Goal: Task Accomplishment & Management: Manage account settings

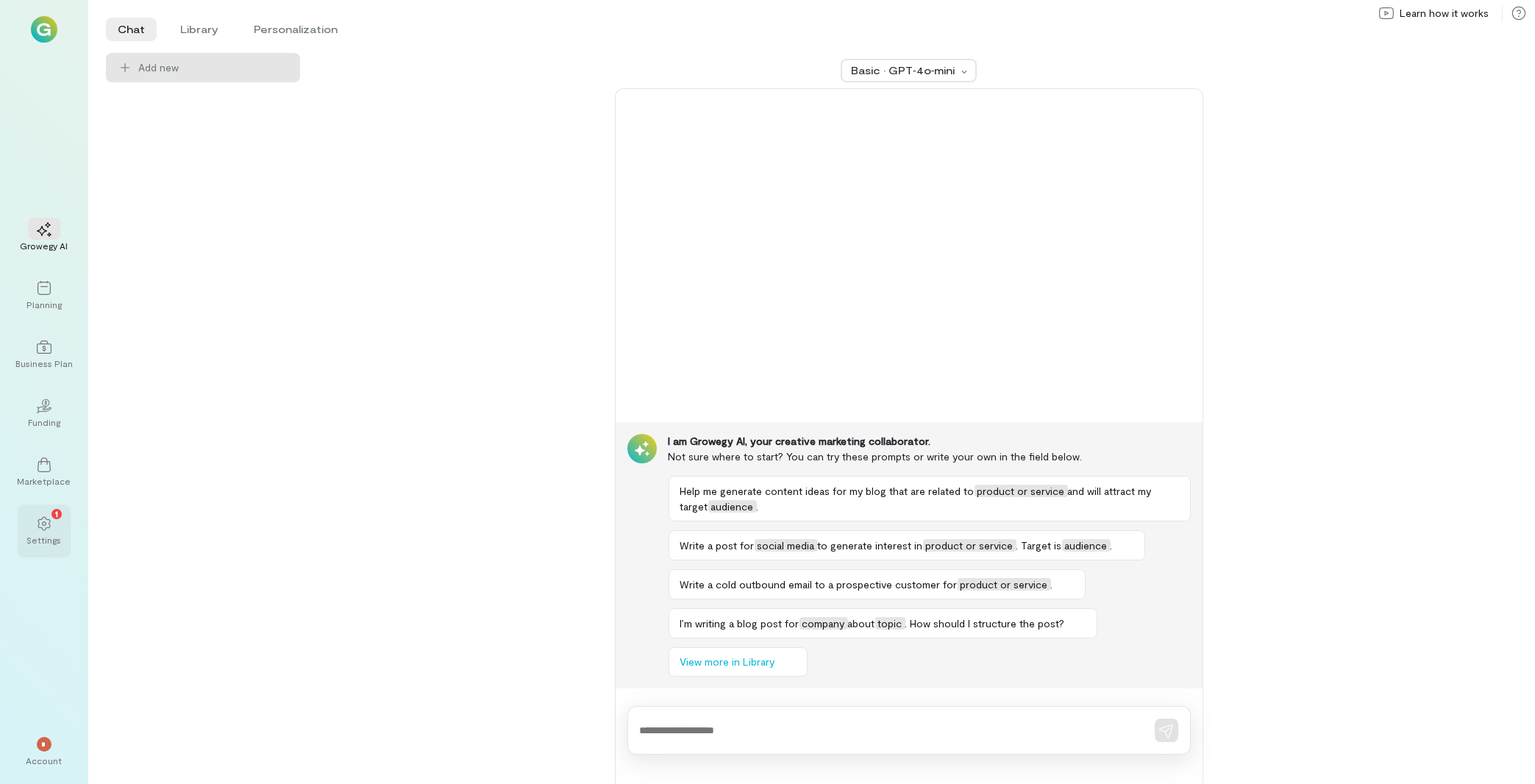
click at [63, 525] on div "1 Settings" at bounding box center [43, 530] width 53 height 53
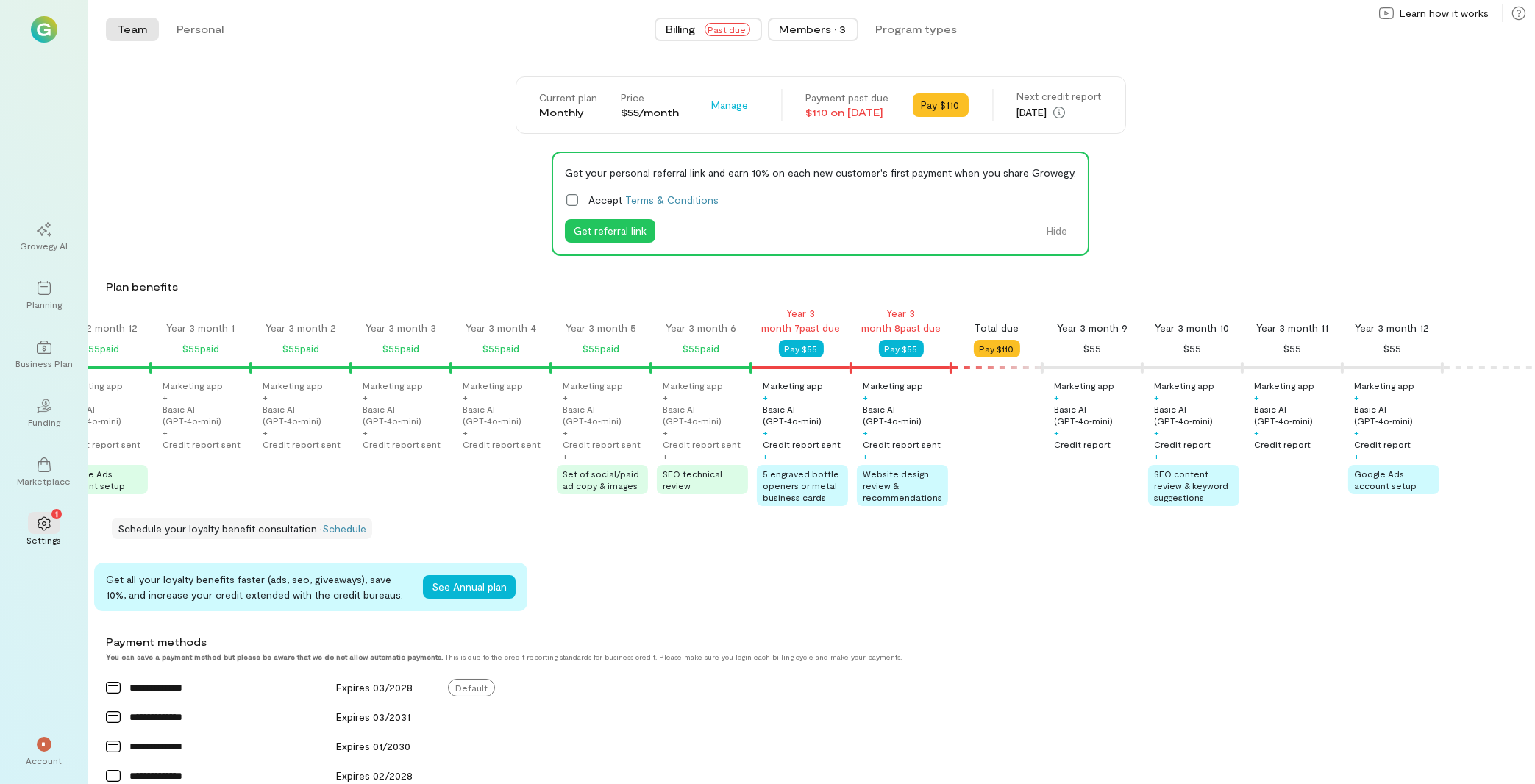
click at [817, 34] on div "Members · 3" at bounding box center [813, 30] width 66 height 15
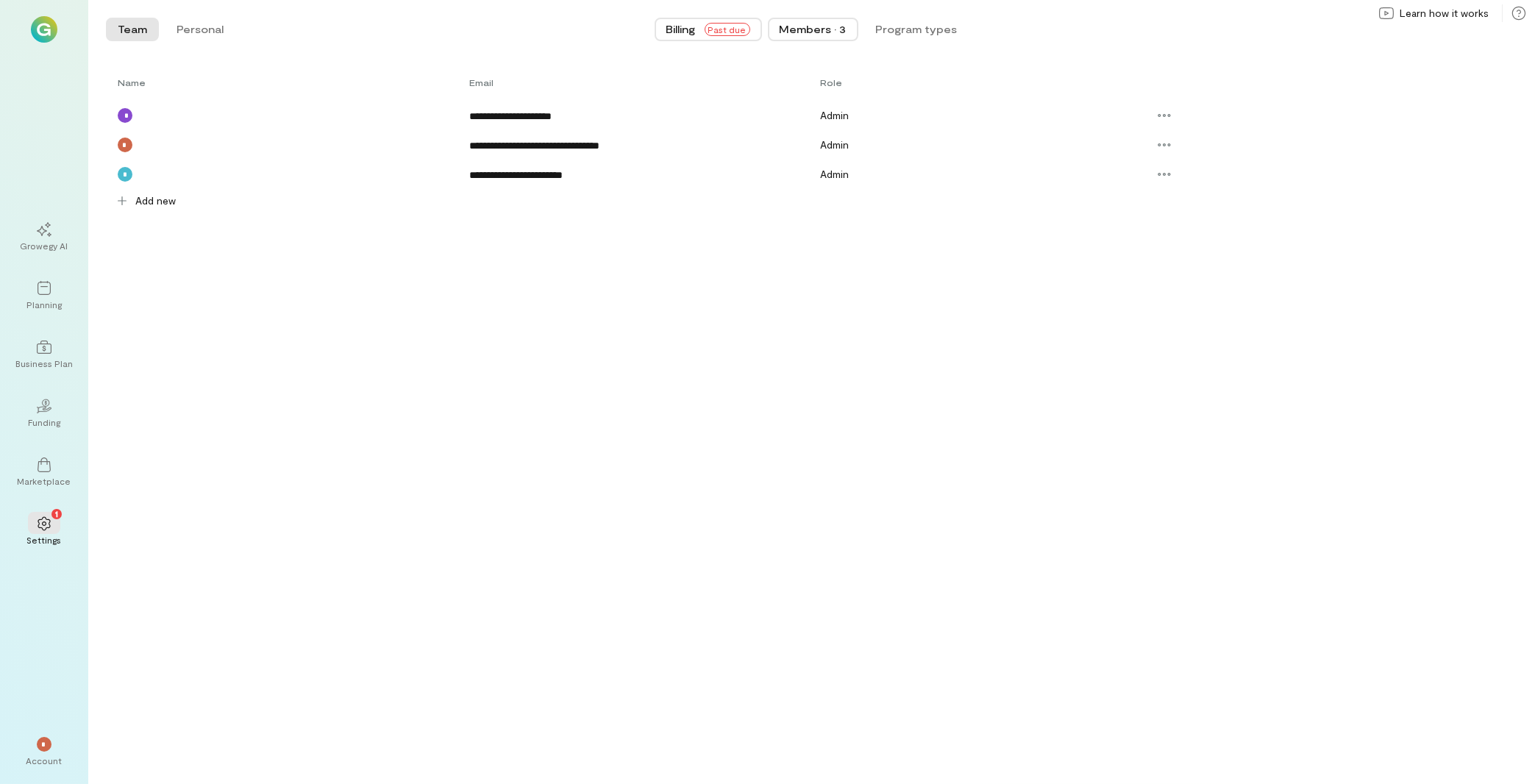
click at [688, 28] on span "Billing" at bounding box center [682, 30] width 30 height 15
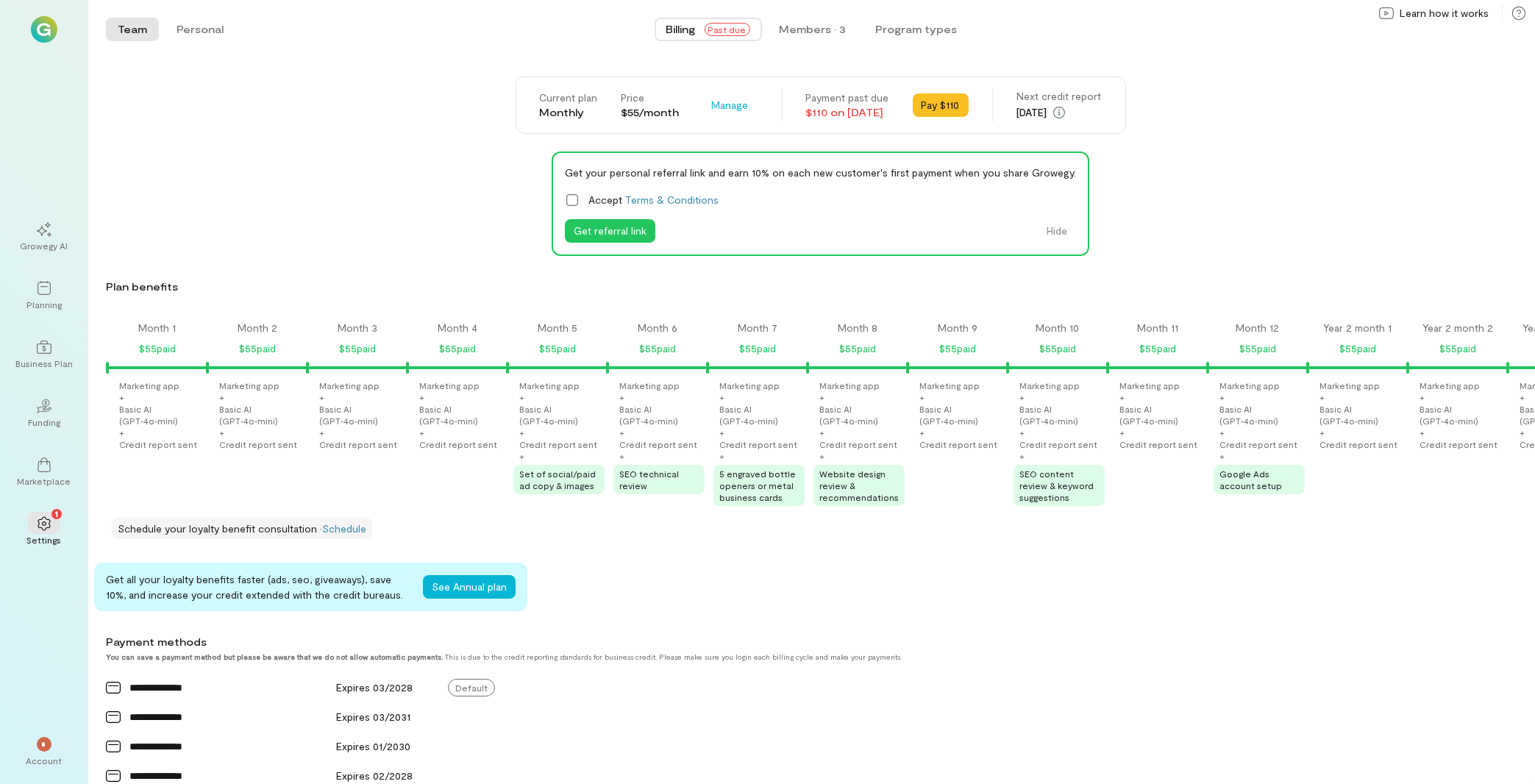
scroll to position [0, 2371]
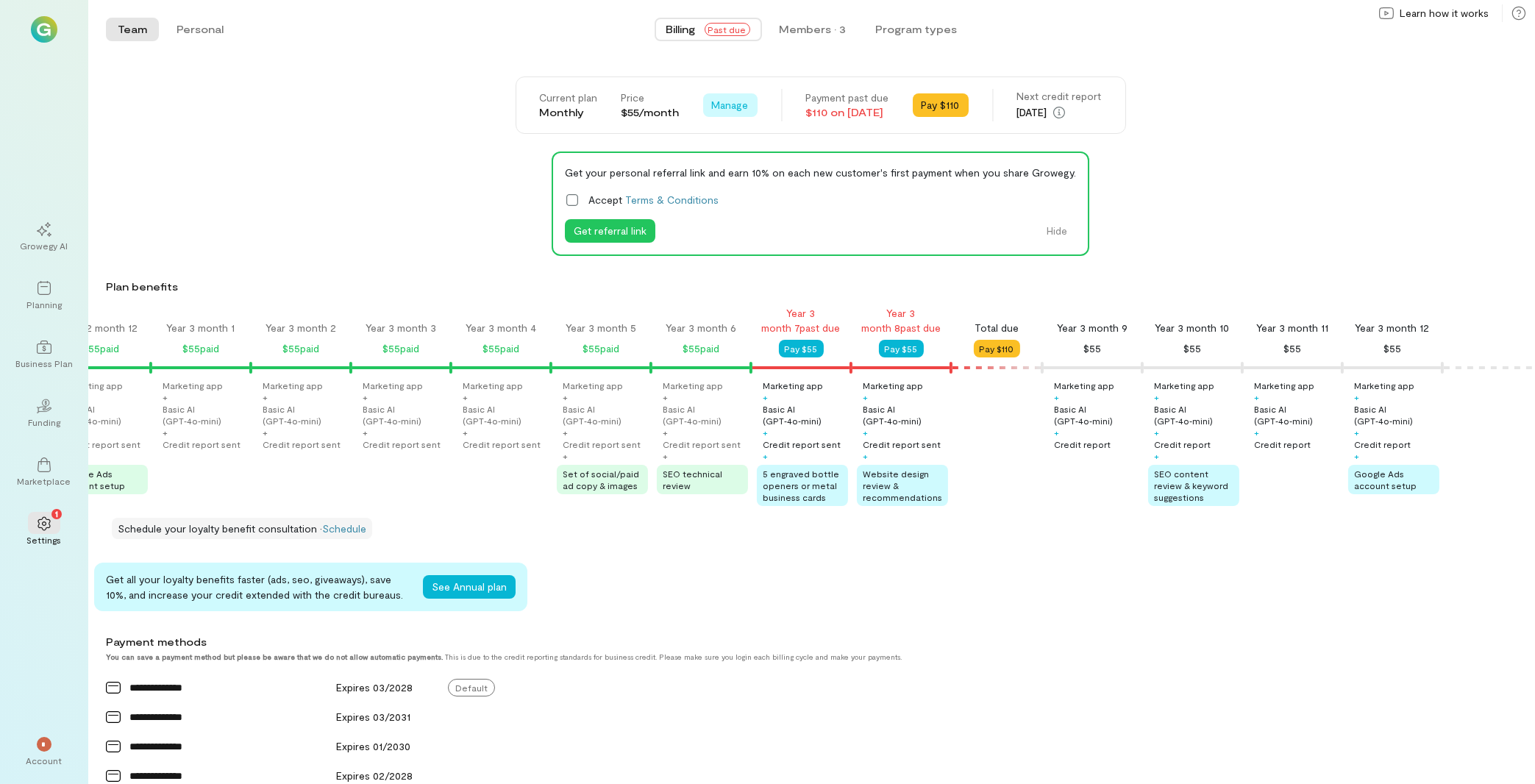
click at [713, 103] on span "Manage" at bounding box center [731, 105] width 37 height 15
click at [745, 166] on span "Cancel plan" at bounding box center [773, 166] width 75 height 15
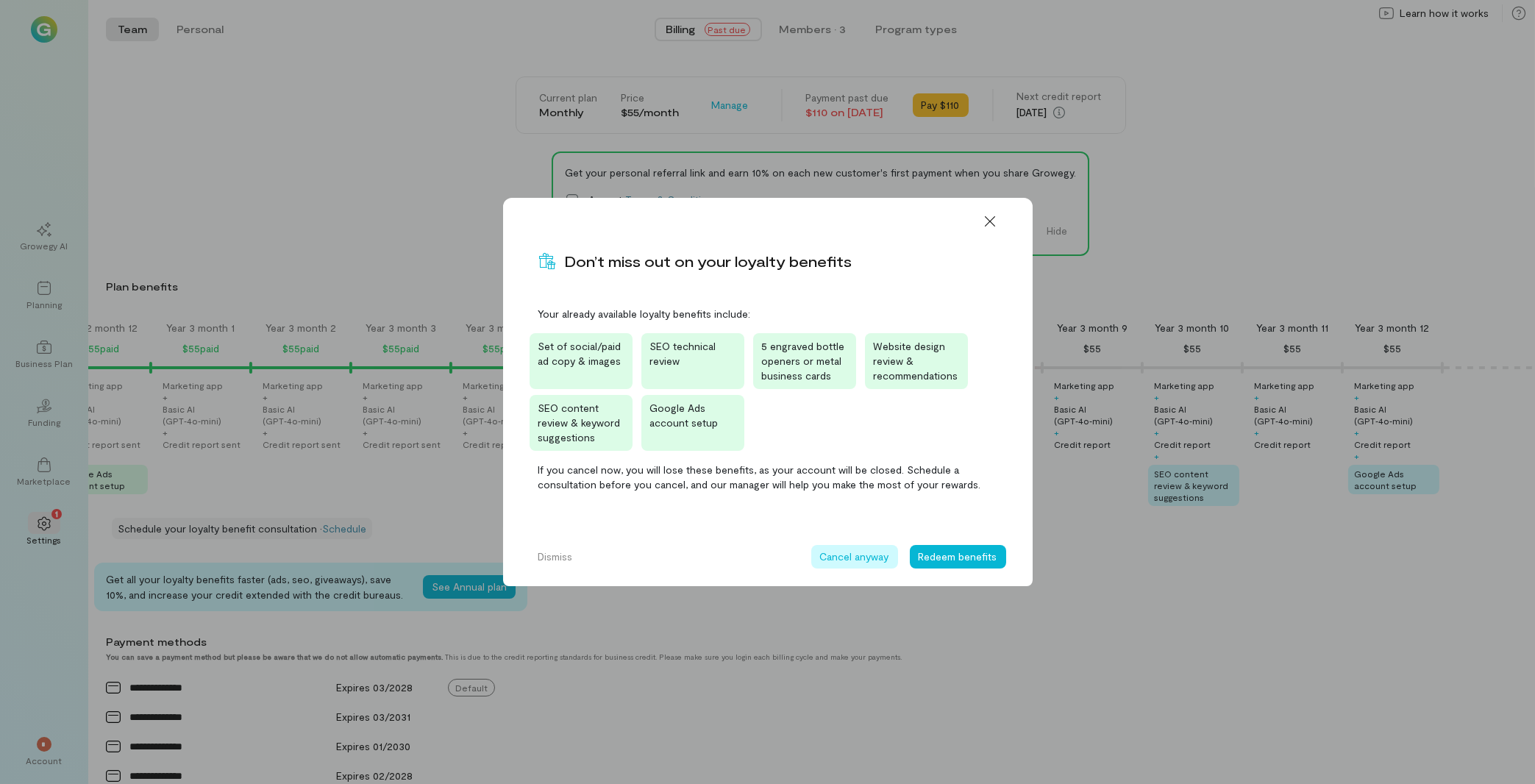
click at [816, 555] on button "Cancel anyway" at bounding box center [854, 556] width 87 height 23
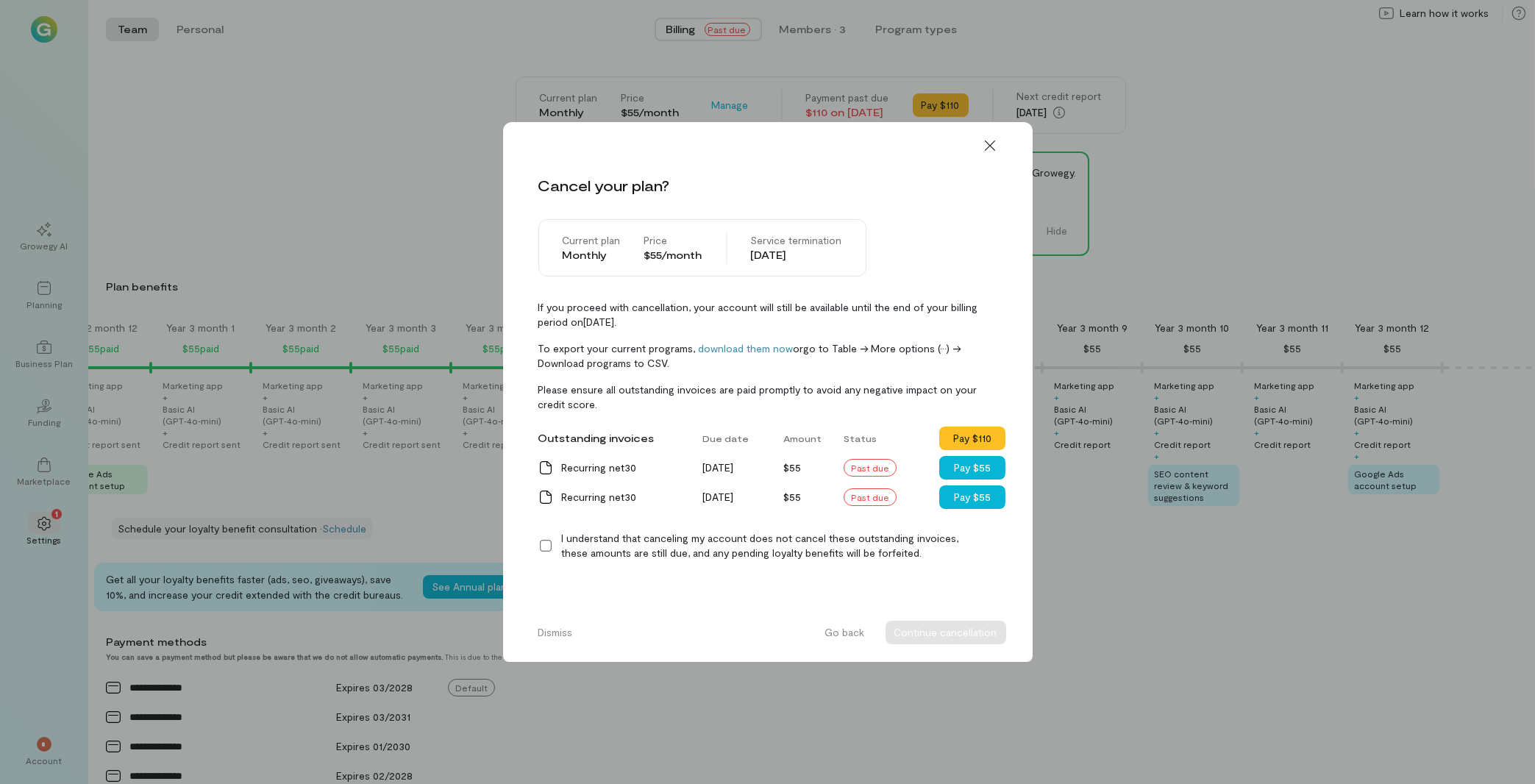
click at [548, 548] on icon at bounding box center [546, 546] width 15 height 15
click at [962, 627] on button "Continue cancellation" at bounding box center [946, 632] width 121 height 23
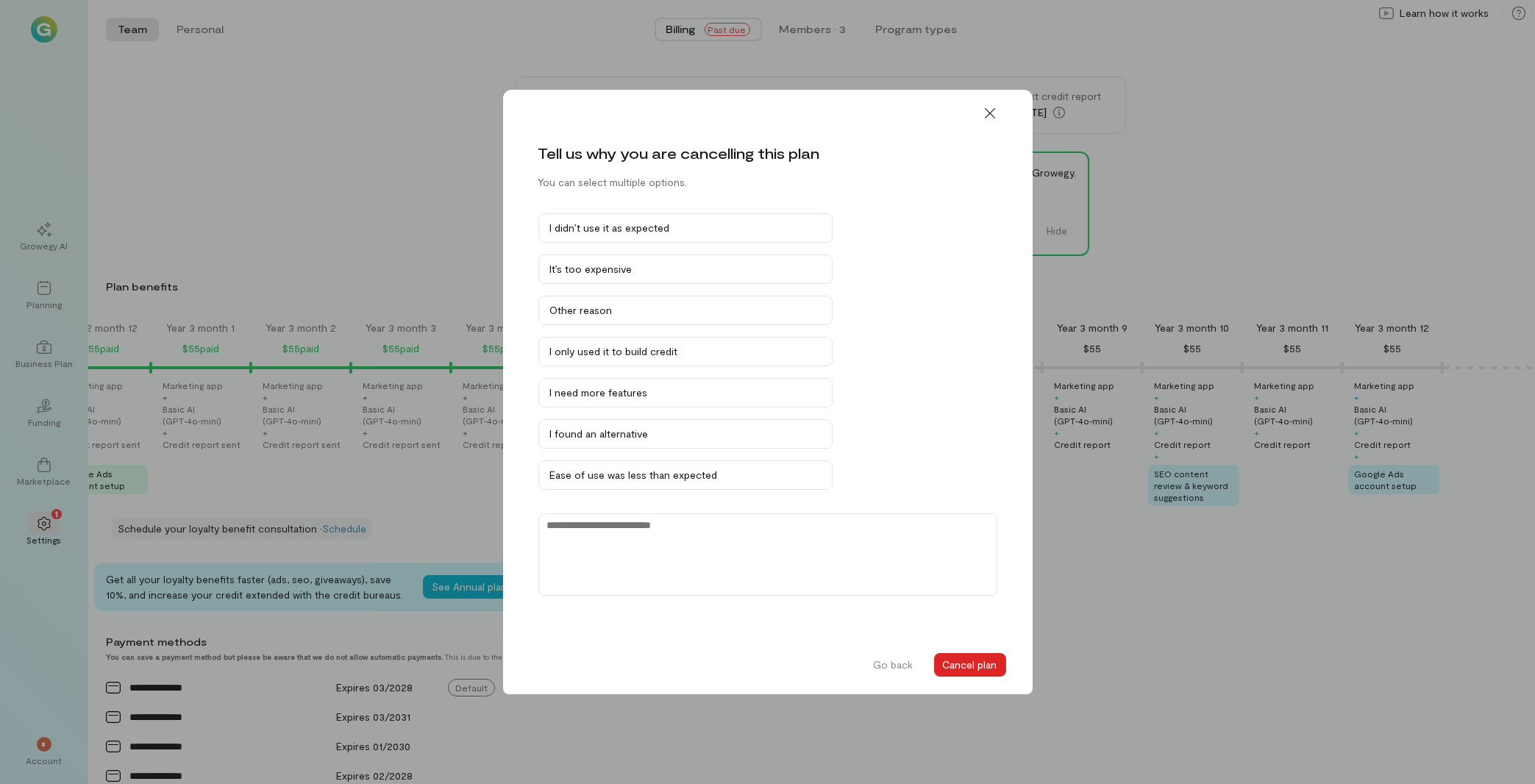
click at [985, 655] on button "Cancel plan" at bounding box center [970, 664] width 72 height 23
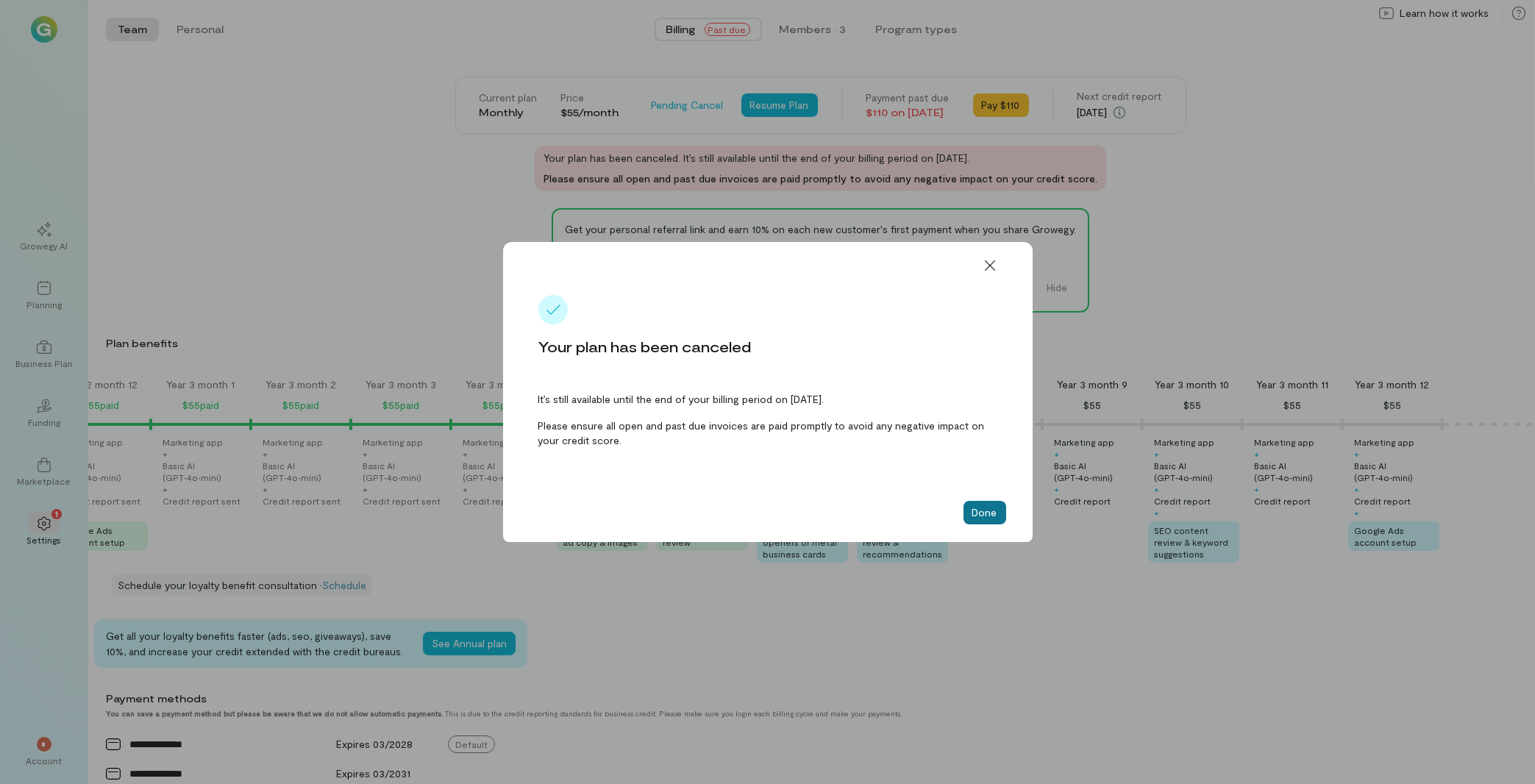
click at [981, 514] on button "Done" at bounding box center [985, 512] width 42 height 23
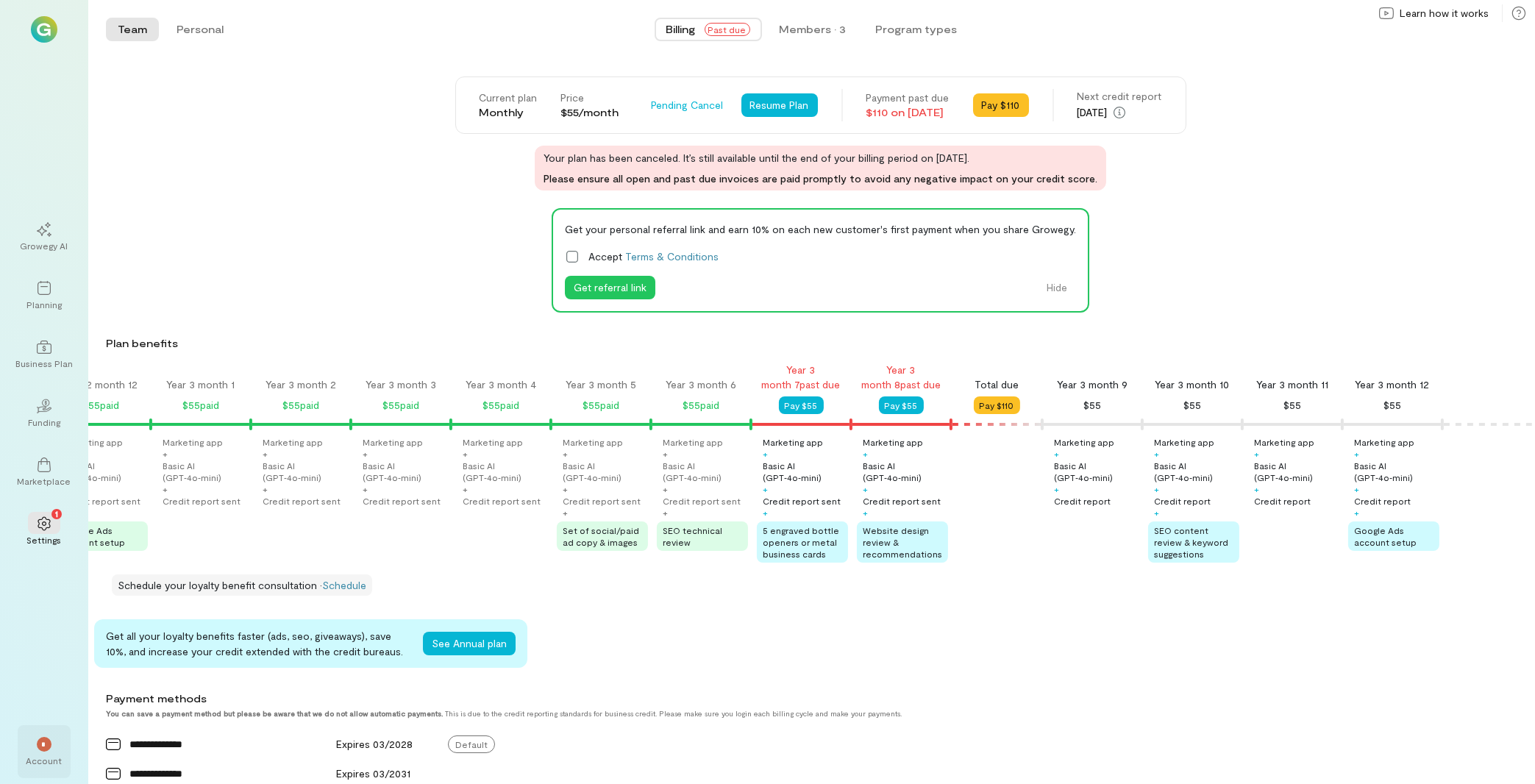
click at [38, 760] on div "Account" at bounding box center [44, 760] width 36 height 12
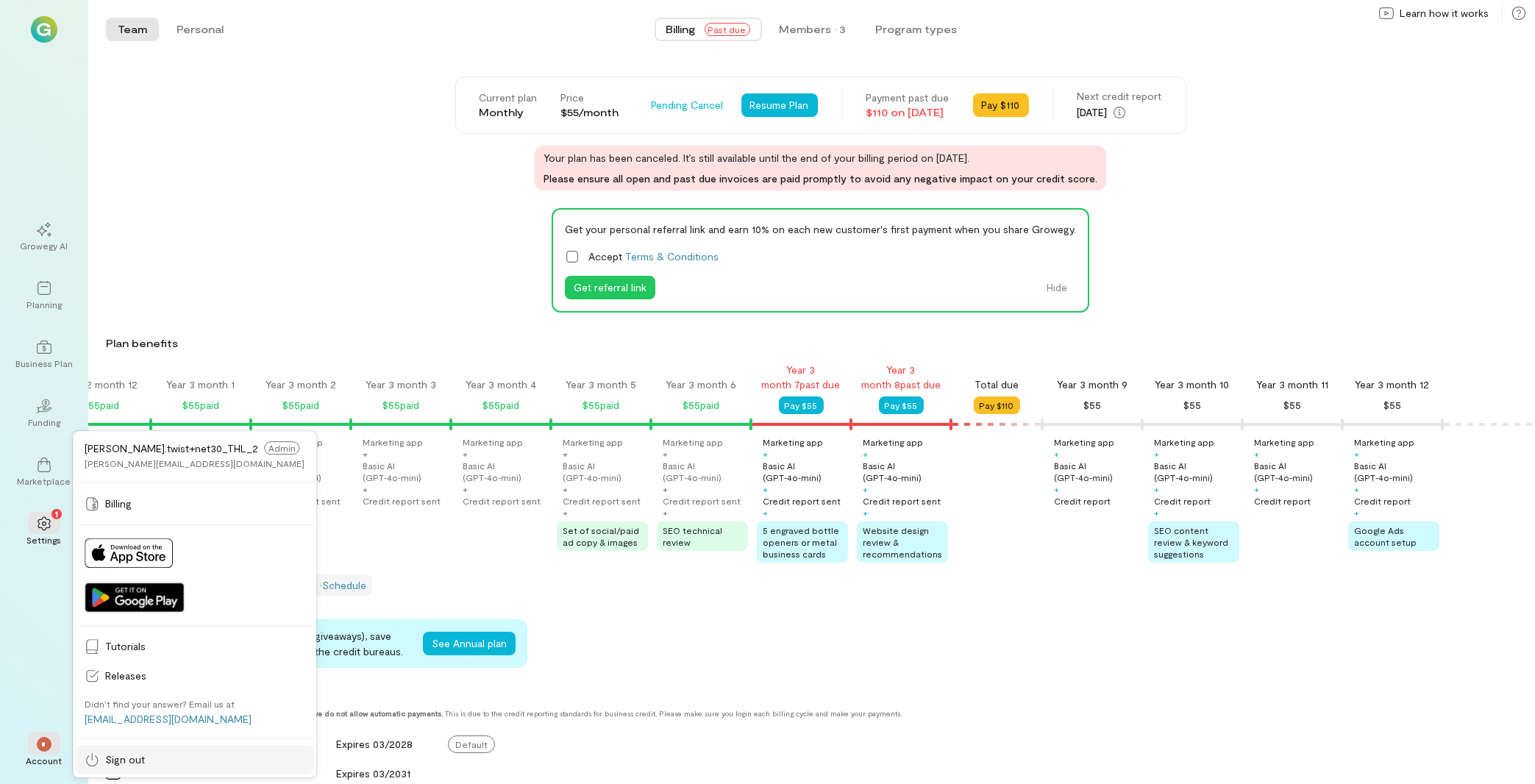
click at [122, 759] on span "Sign out" at bounding box center [205, 760] width 199 height 15
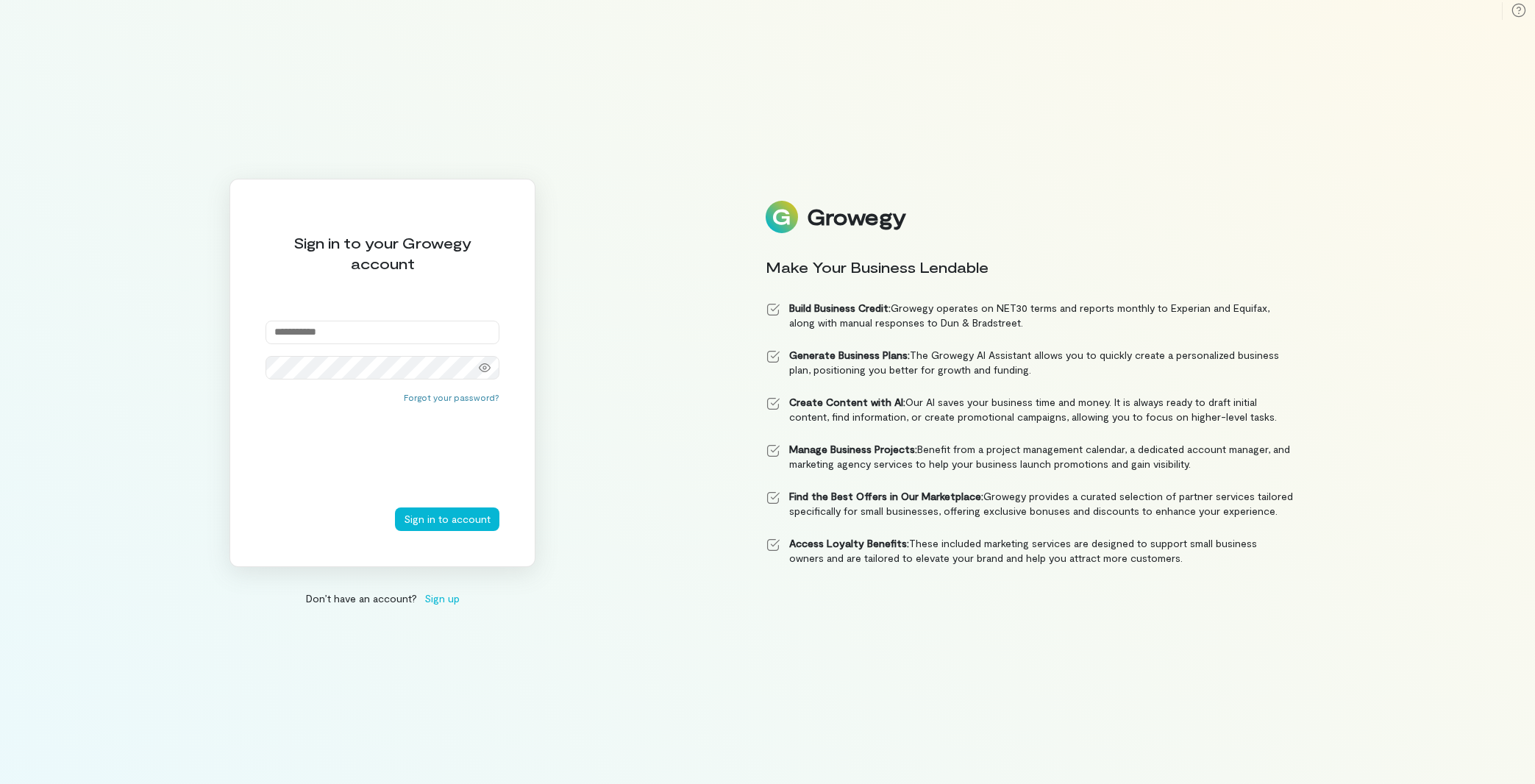
click at [369, 326] on input "email" at bounding box center [382, 332] width 234 height 23
paste input "**********"
type input "**********"
click at [431, 515] on button "Sign in to account" at bounding box center [447, 519] width 104 height 23
